Goal: Task Accomplishment & Management: Complete application form

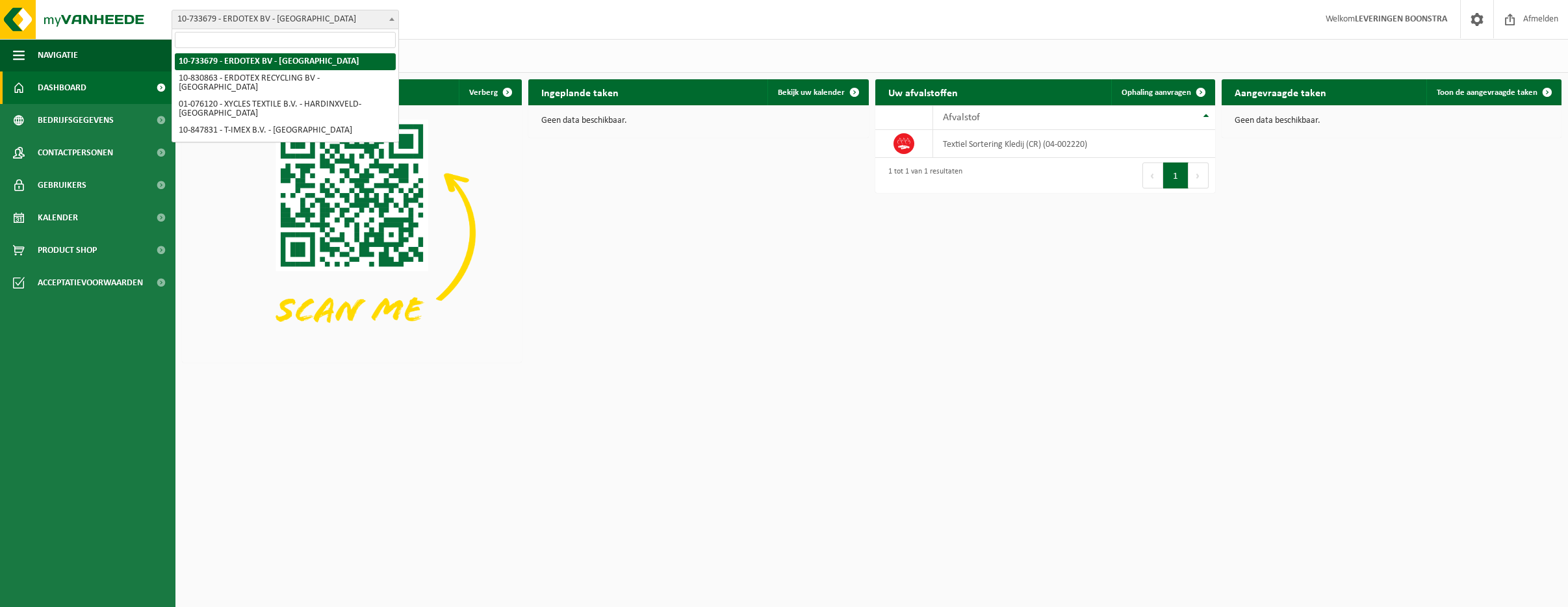
click at [388, 17] on span at bounding box center [392, 19] width 13 height 17
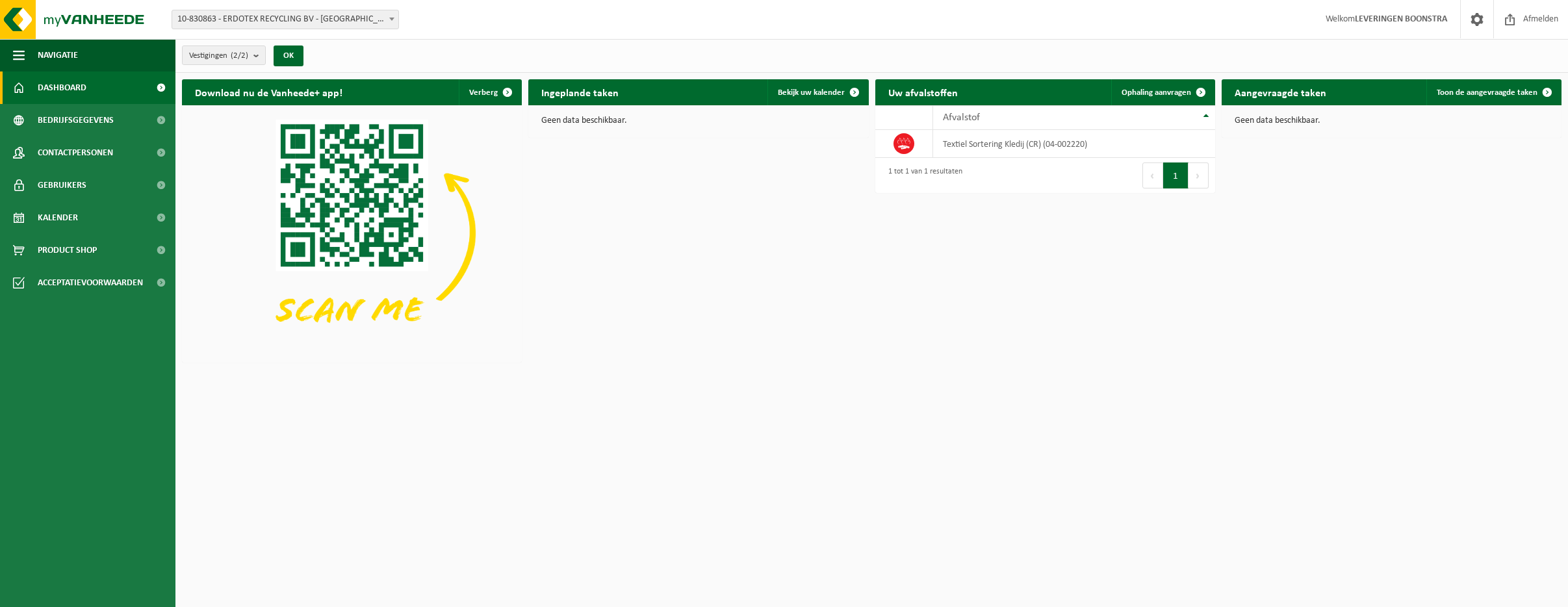
select select "88776"
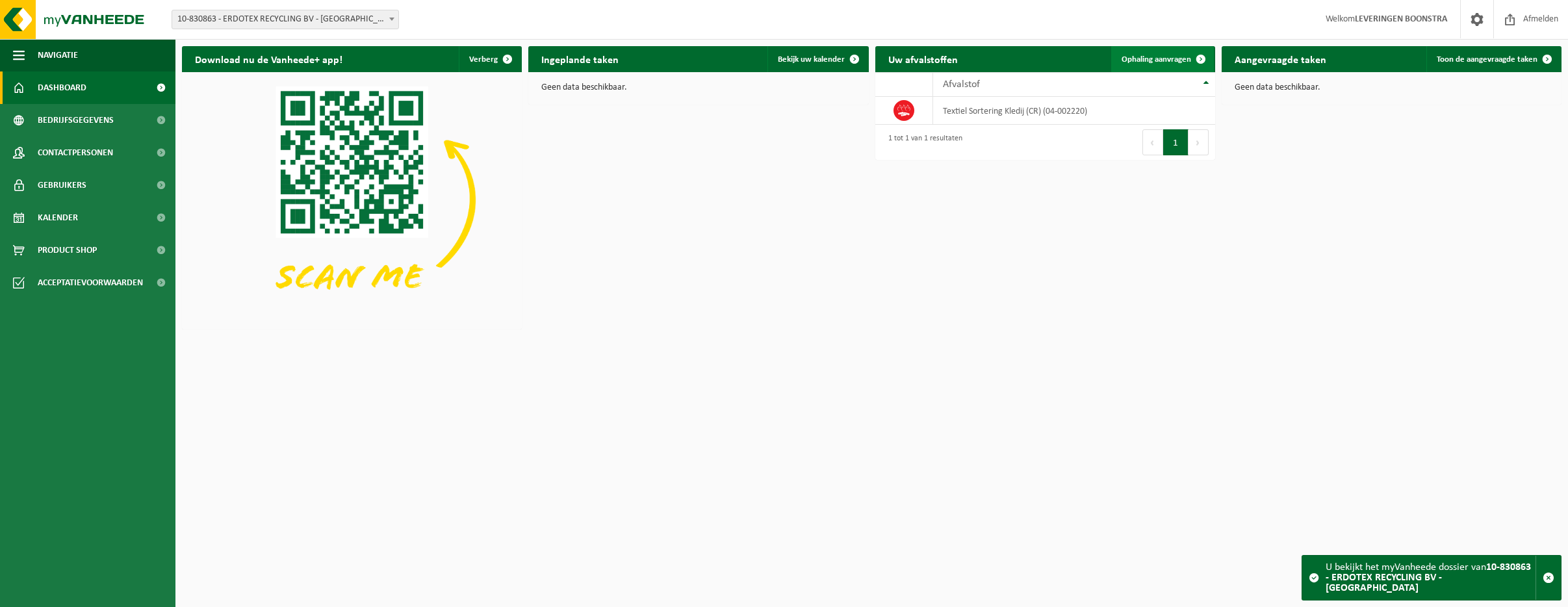
click at [1146, 55] on link "Ophaling aanvragen" at bounding box center [1162, 59] width 103 height 26
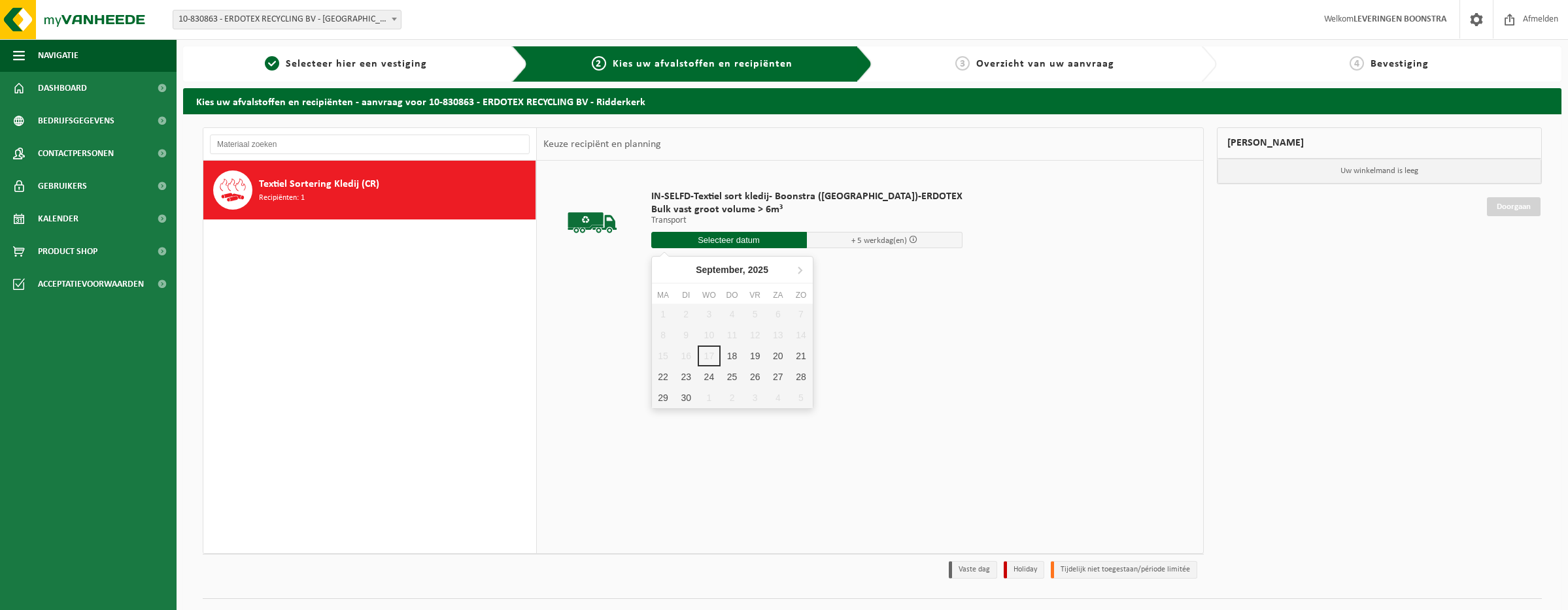
click at [722, 240] on input "text" at bounding box center [729, 240] width 155 height 16
click at [734, 353] on div "18" at bounding box center [732, 356] width 23 height 21
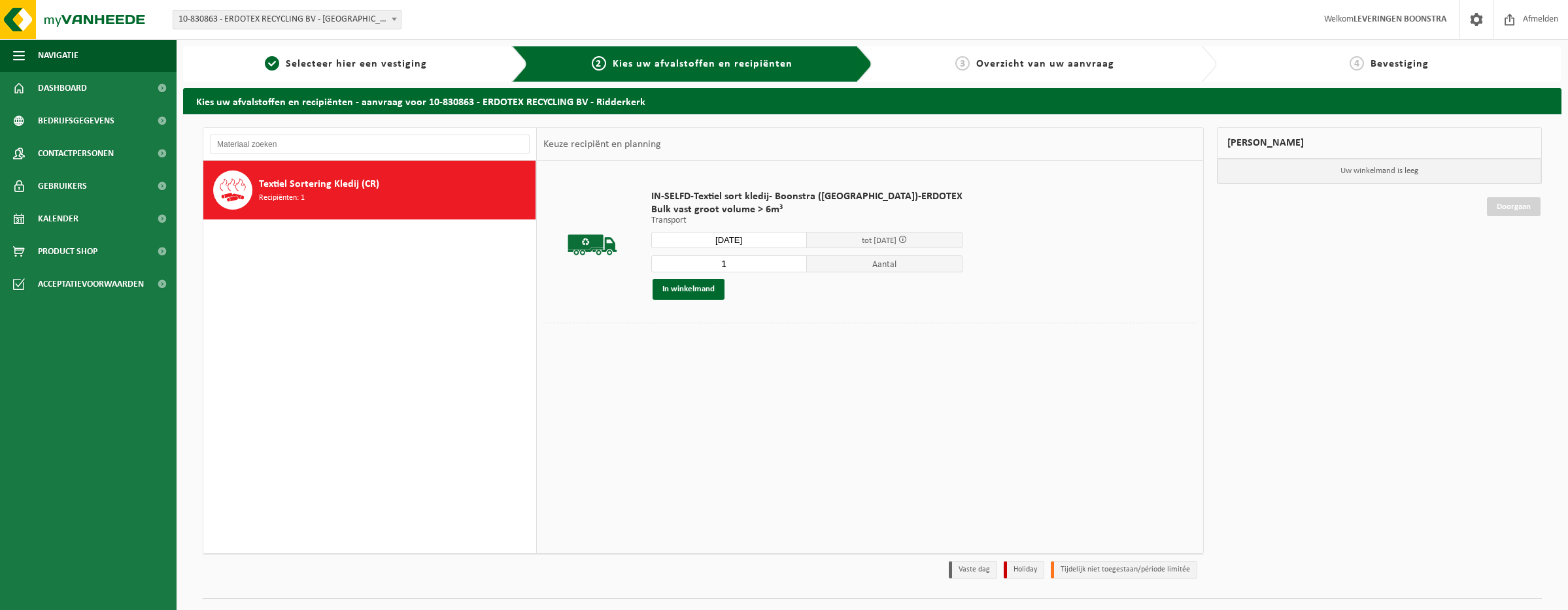
type input "Van 2025-09-18"
click at [720, 264] on input "1" at bounding box center [729, 263] width 155 height 17
type input "2"
click at [694, 287] on button "In winkelmand" at bounding box center [688, 289] width 72 height 21
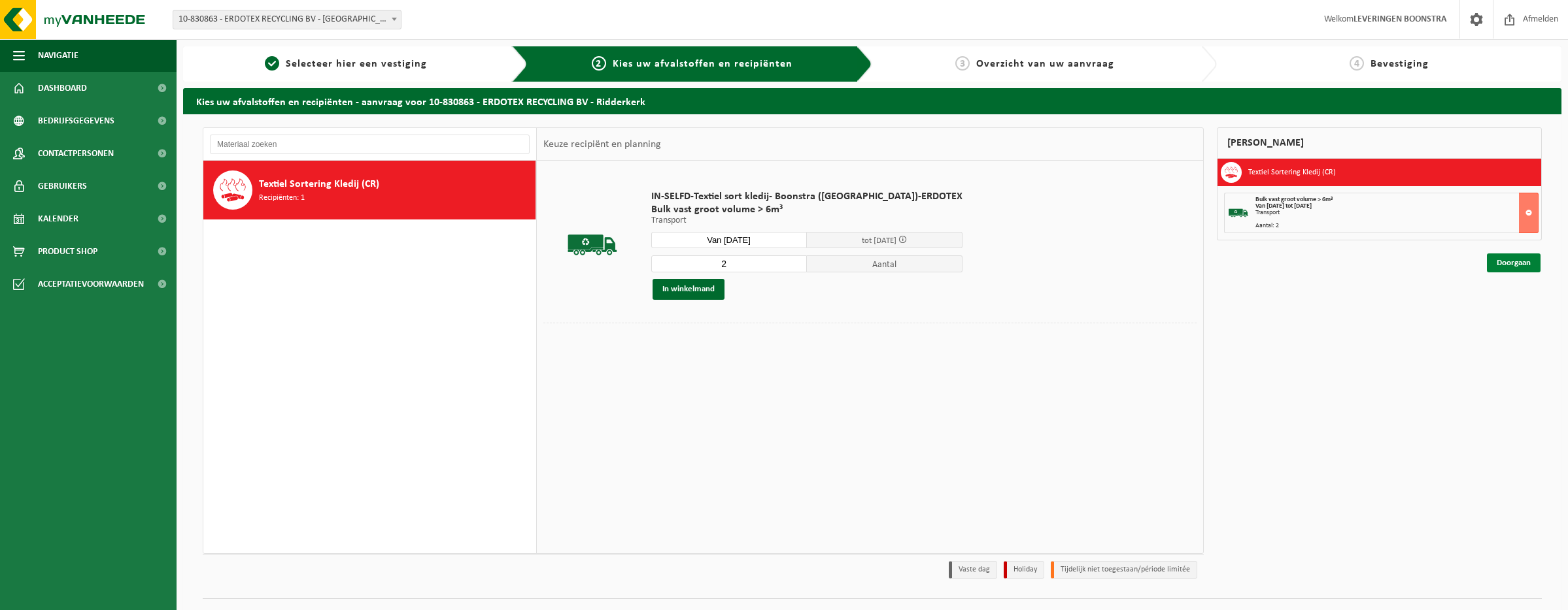
click at [1517, 260] on link "Doorgaan" at bounding box center [1514, 263] width 54 height 19
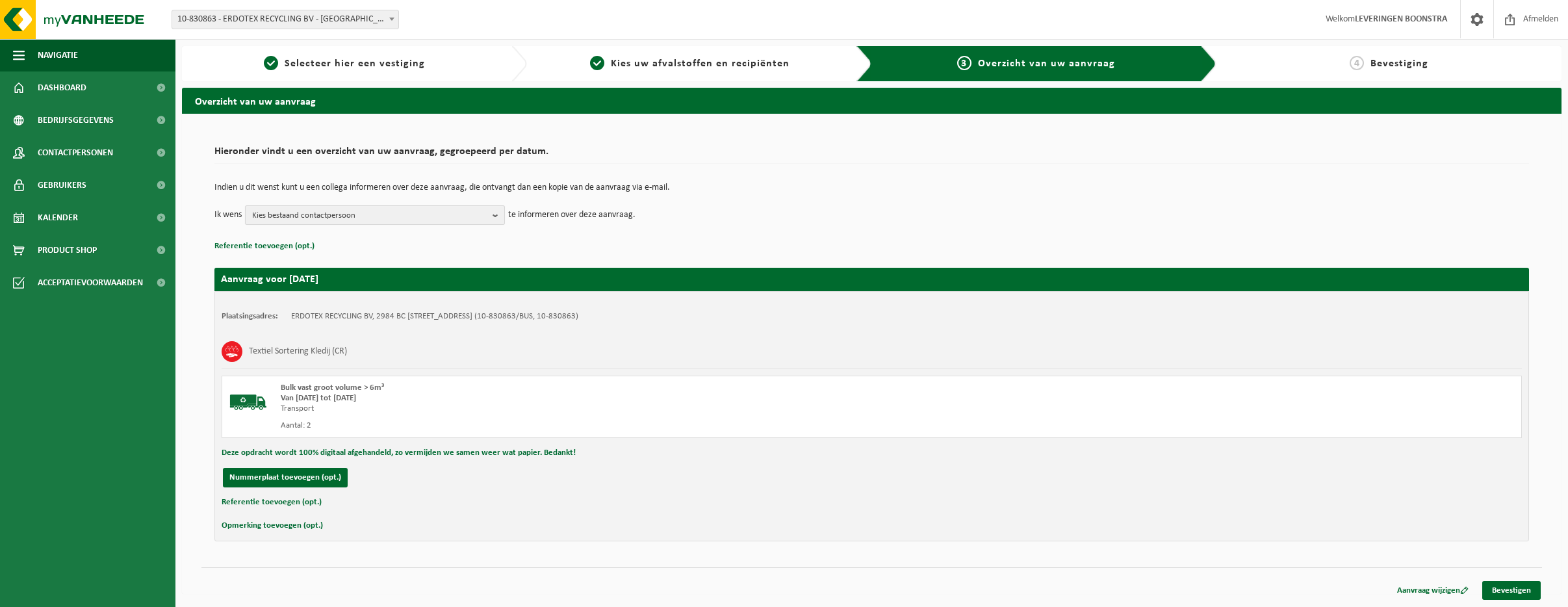
drag, startPoint x: 498, startPoint y: 215, endPoint x: 486, endPoint y: 223, distance: 14.4
click at [496, 216] on b "button" at bounding box center [499, 215] width 12 height 18
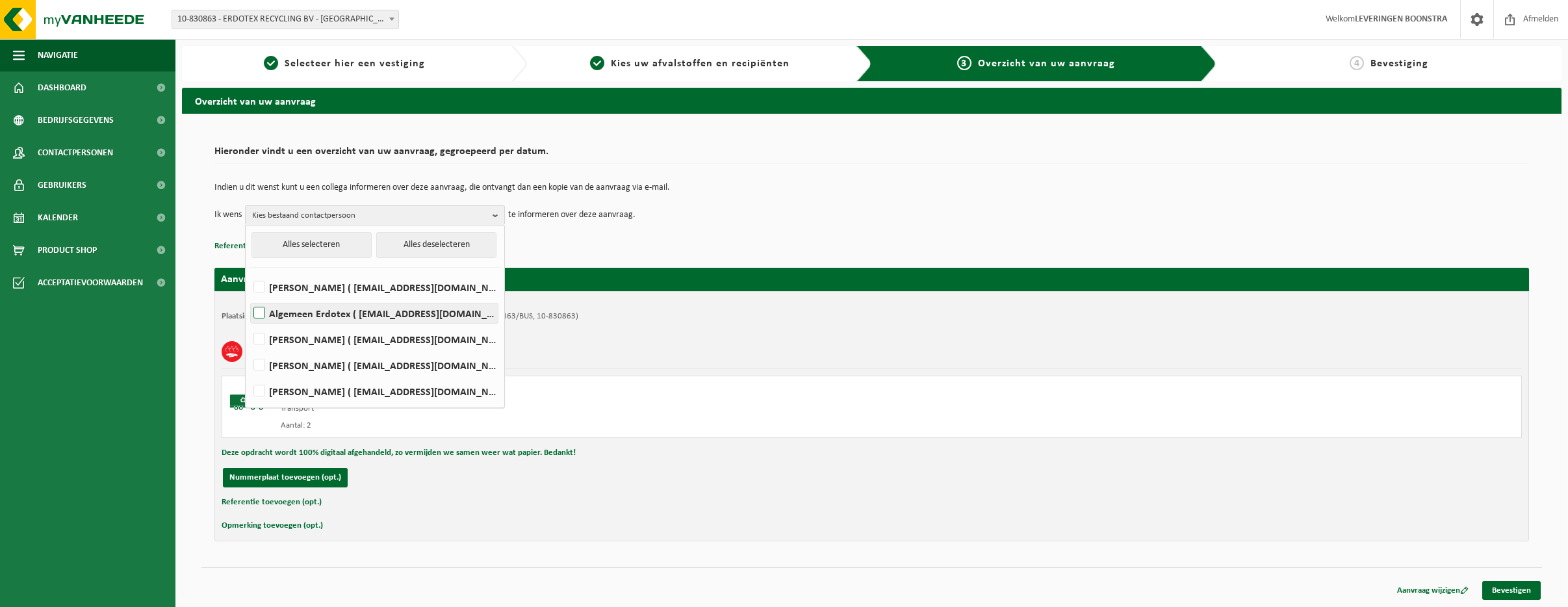
click at [259, 310] on label "Algemeen Erdotex ( sales@erdotex.com )" at bounding box center [374, 313] width 247 height 19
click at [249, 297] on input "Algemeen Erdotex ( sales@erdotex.com )" at bounding box center [248, 297] width 1 height 1
checkbox input "true"
click at [1158, 402] on div "Bulk vast groot volume > 6m³ Van 2025-09-18 tot 2025-09-25 Transport Aantal: 2" at bounding box center [872, 407] width 1300 height 63
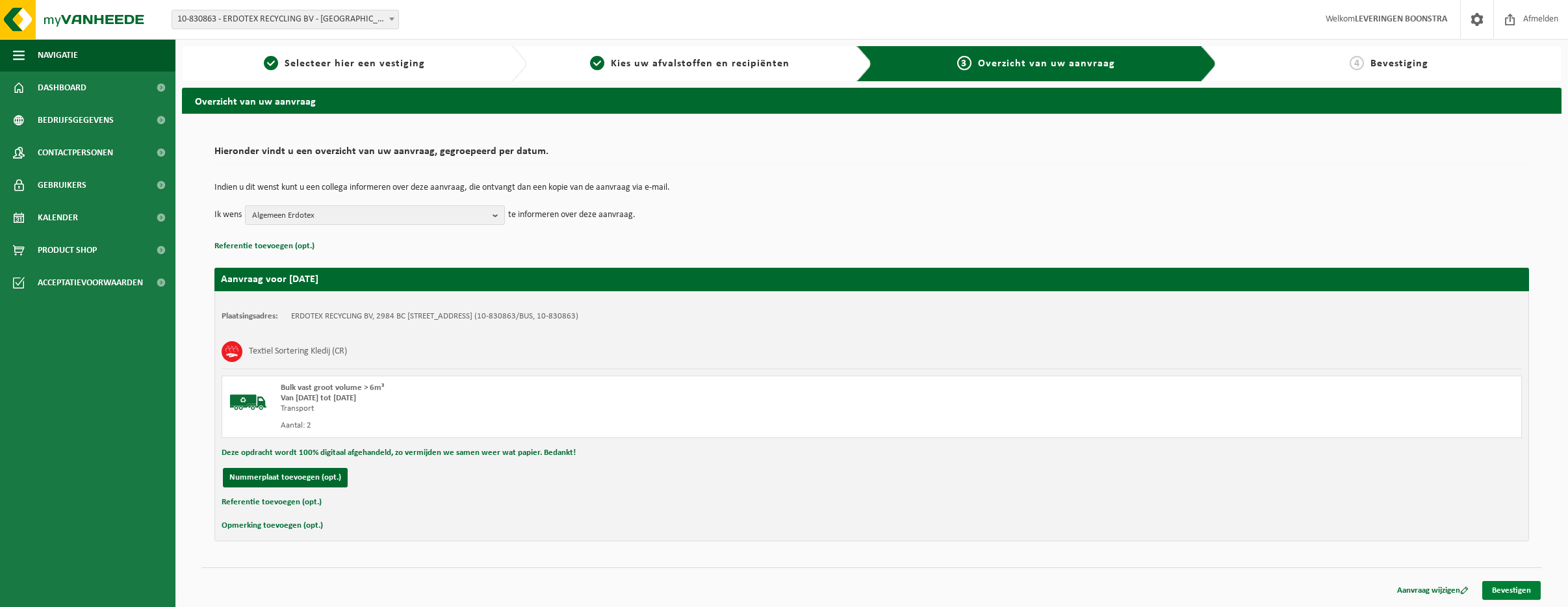
click at [1528, 584] on link "Bevestigen" at bounding box center [1512, 590] width 59 height 19
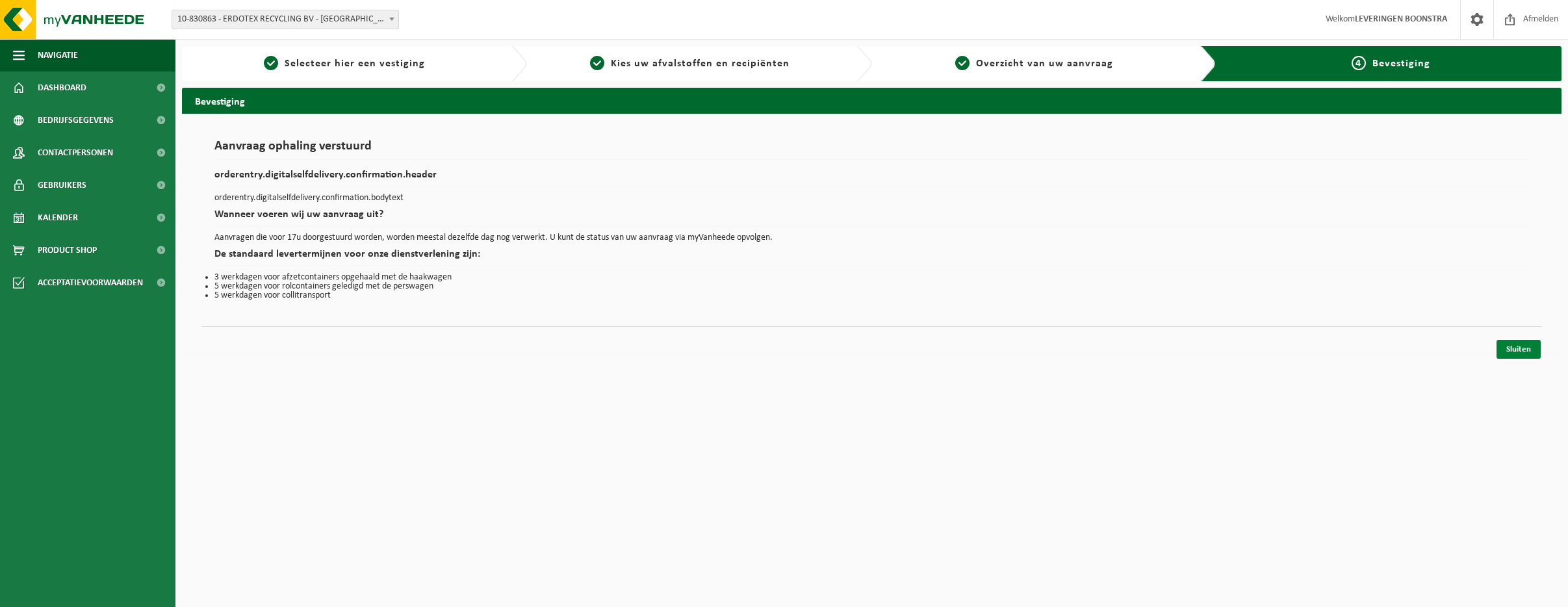
click at [1521, 346] on link "Sluiten" at bounding box center [1519, 349] width 44 height 19
